Goal: Information Seeking & Learning: Learn about a topic

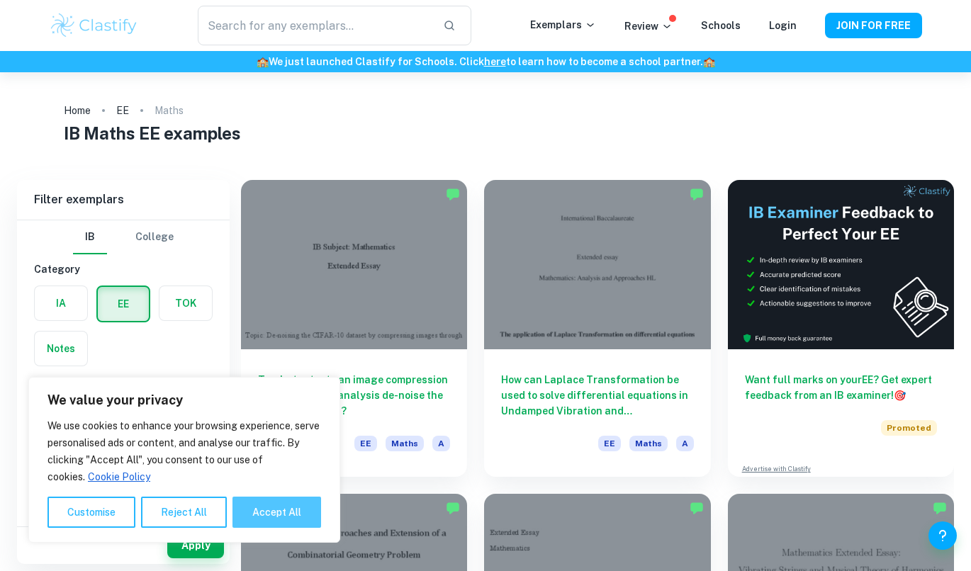
click at [254, 520] on button "Accept All" at bounding box center [276, 512] width 89 height 31
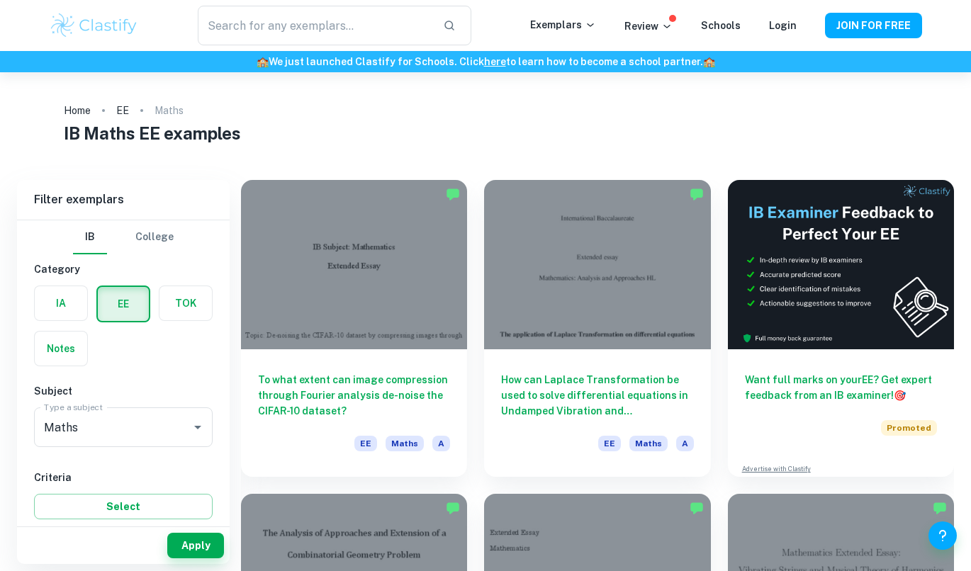
checkbox input "true"
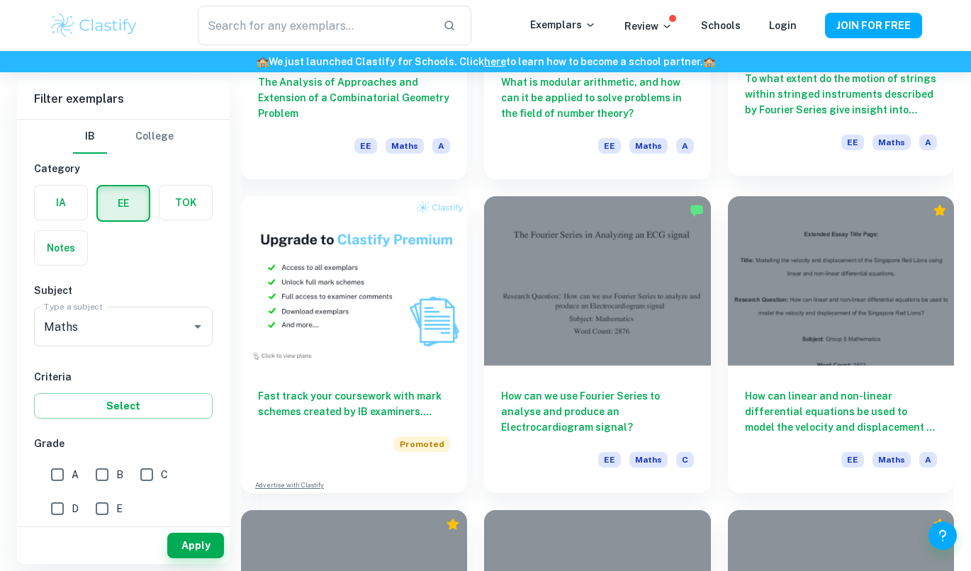
scroll to position [683, 0]
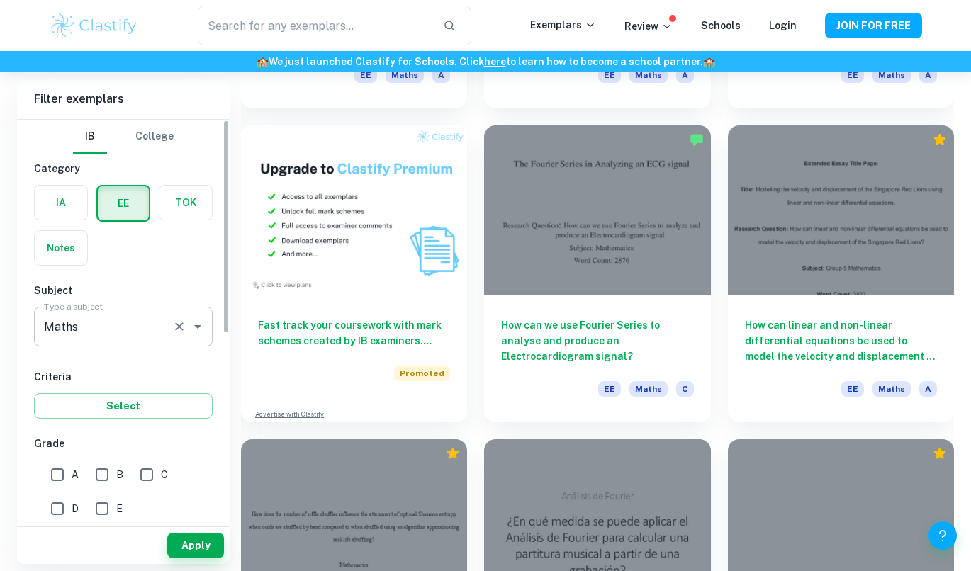
click at [190, 313] on div "Maths Type a subject" at bounding box center [123, 327] width 179 height 40
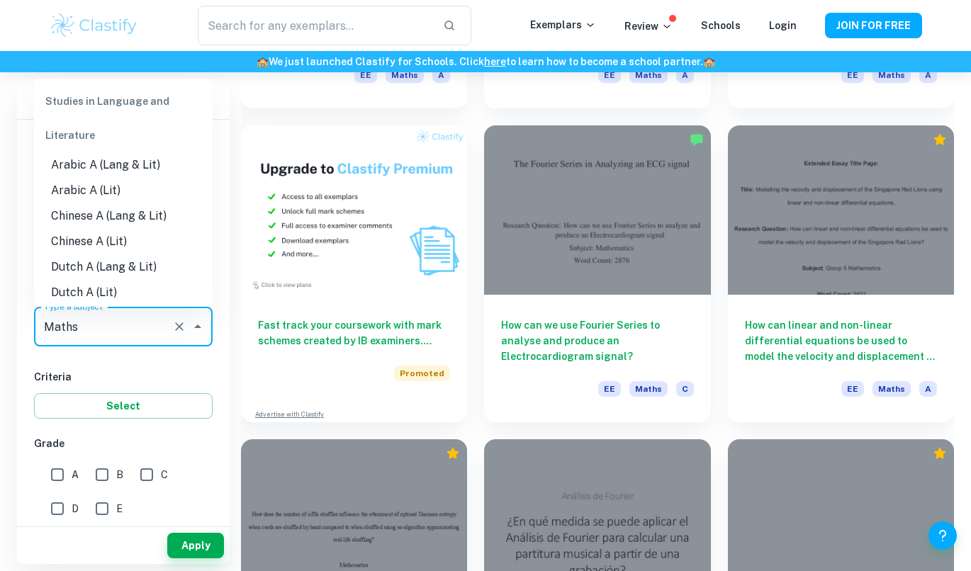
scroll to position [1631, 0]
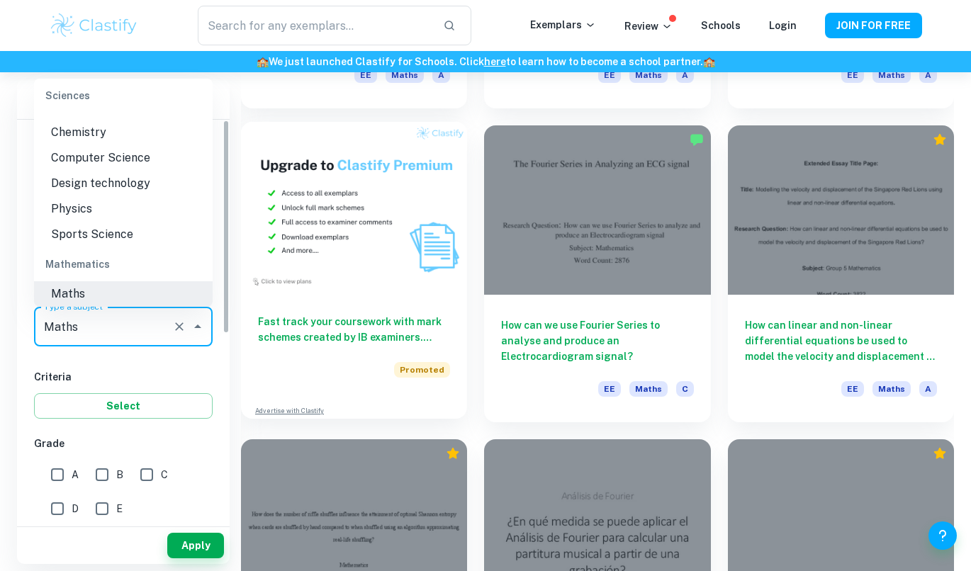
click at [288, 280] on img at bounding box center [354, 206] width 226 height 169
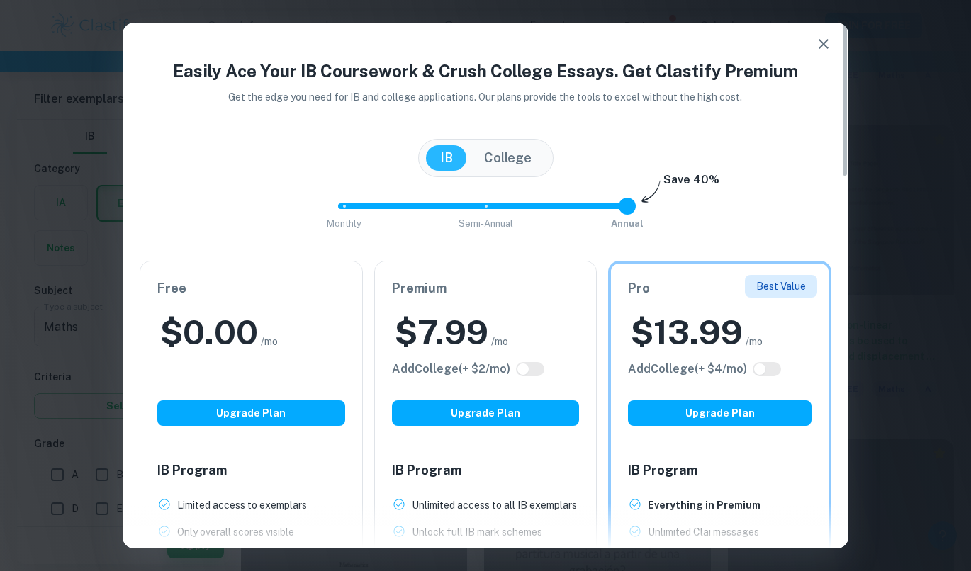
click at [818, 47] on icon "button" at bounding box center [823, 44] width 10 height 10
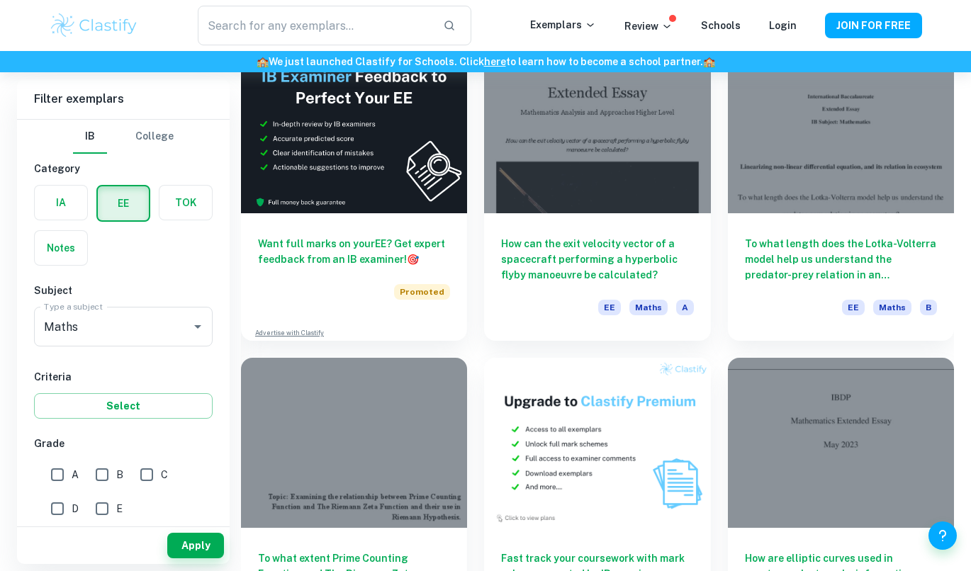
scroll to position [2421, 0]
